Goal: Navigation & Orientation: Find specific page/section

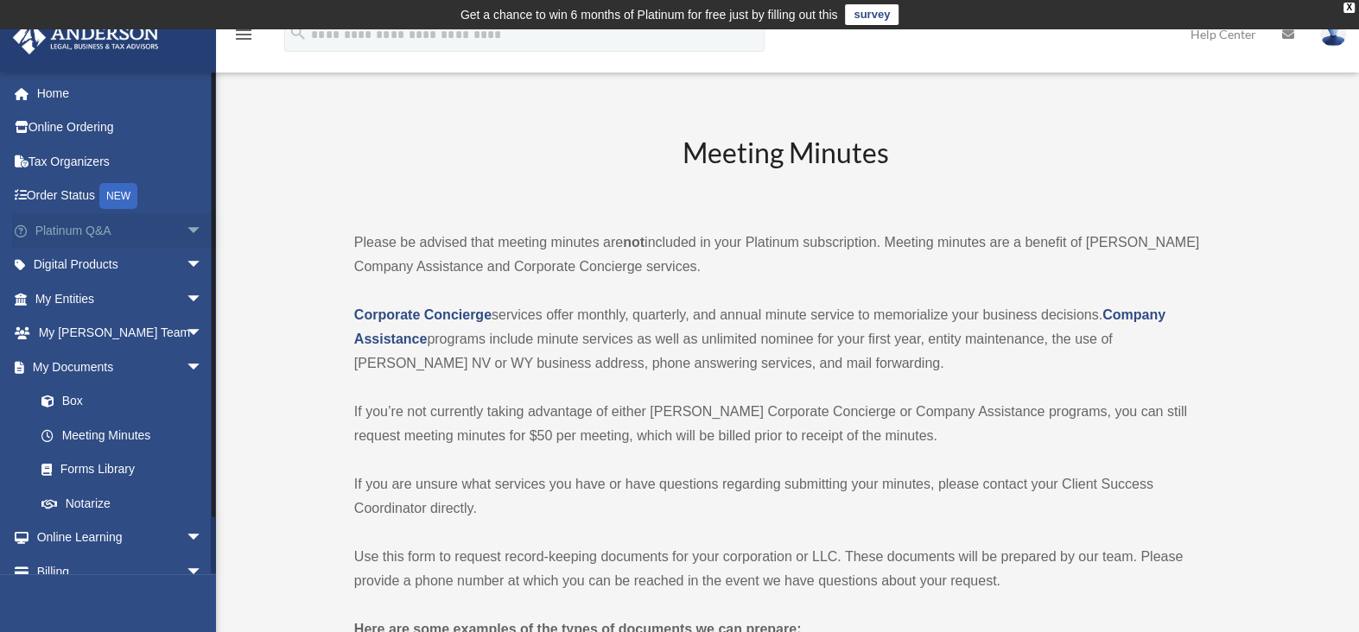
click at [95, 227] on link "Platinum Q&A arrow_drop_down" at bounding box center [120, 230] width 217 height 35
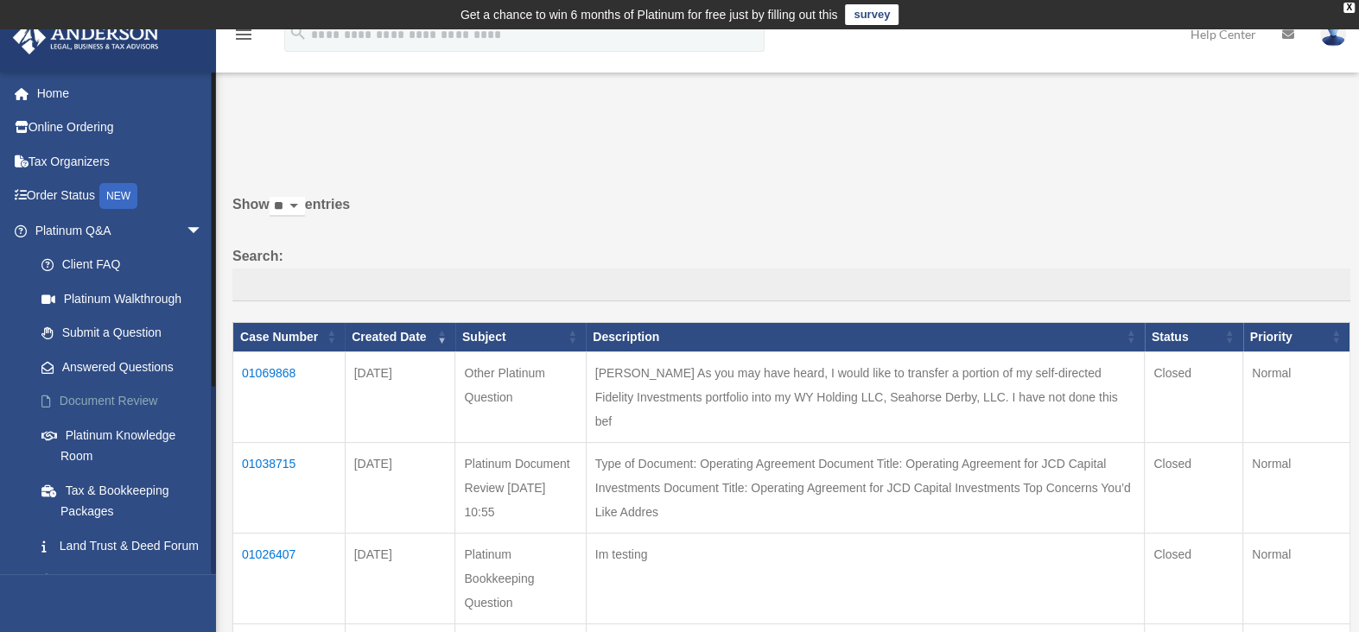
click at [101, 401] on link "Document Review" at bounding box center [126, 401] width 205 height 35
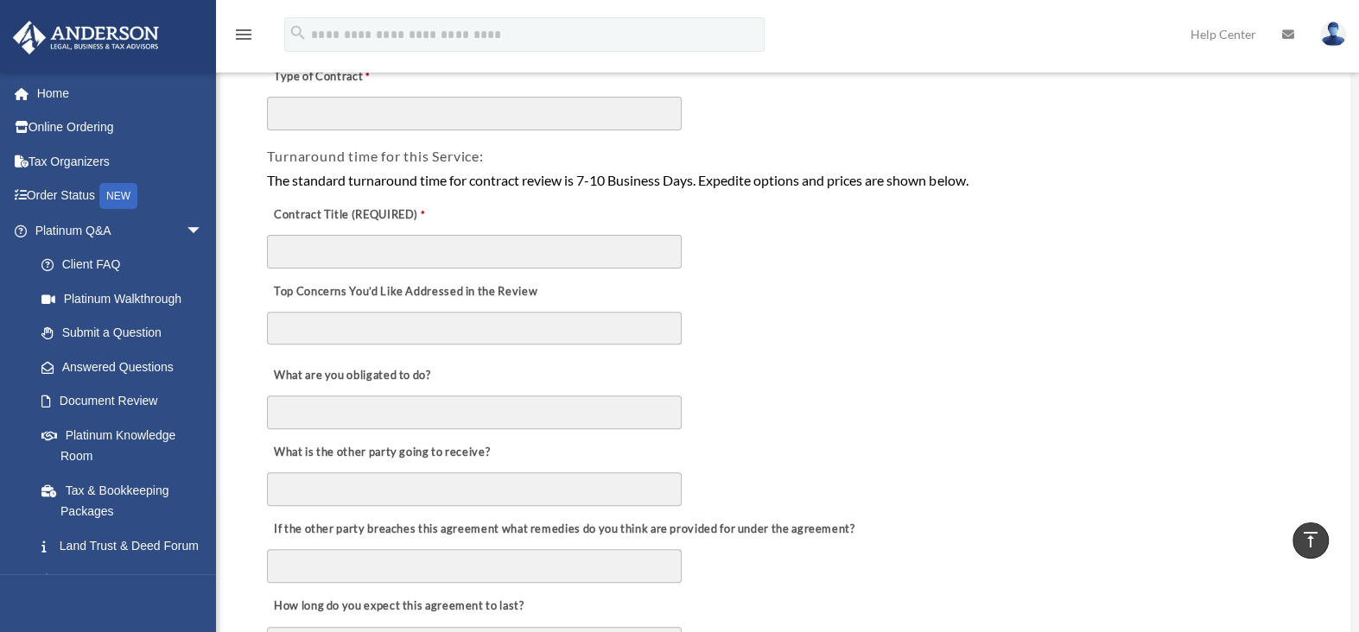
scroll to position [173, 0]
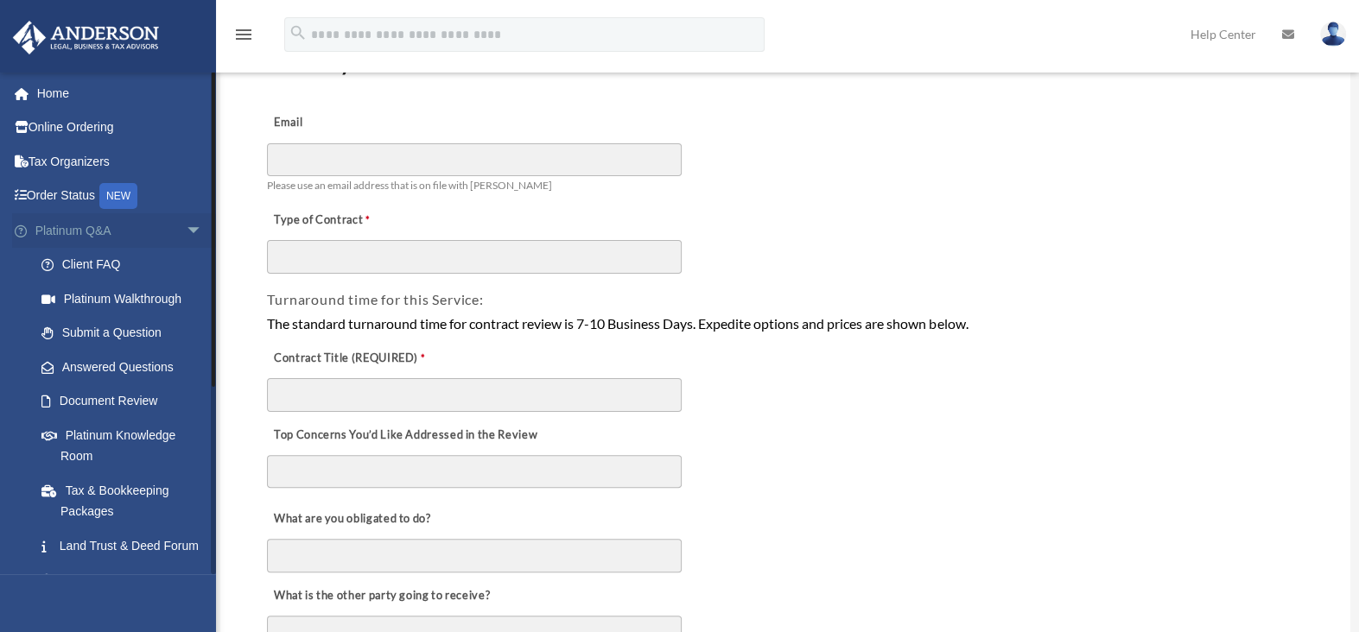
click at [186, 228] on span "arrow_drop_down" at bounding box center [203, 230] width 35 height 35
